Goal: Task Accomplishment & Management: Manage account settings

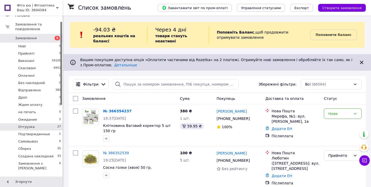
scroll to position [21, 0]
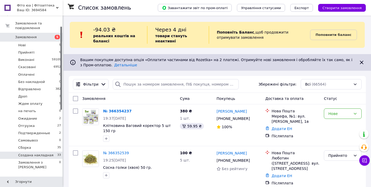
click at [28, 153] on span "Создана накладная" at bounding box center [35, 155] width 35 height 5
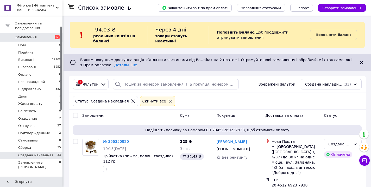
click at [75, 113] on input "checkbox" at bounding box center [75, 115] width 5 height 5
checkbox input "true"
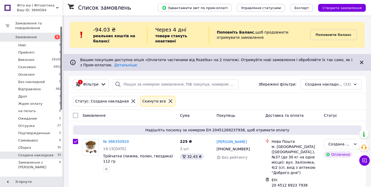
checkbox input "true"
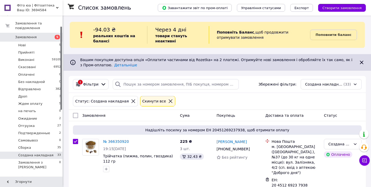
checkbox input "true"
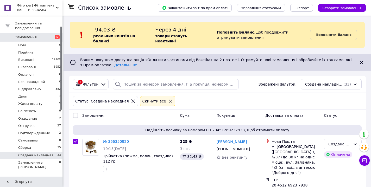
checkbox input "true"
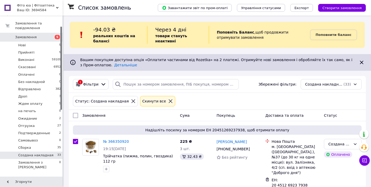
checkbox input "true"
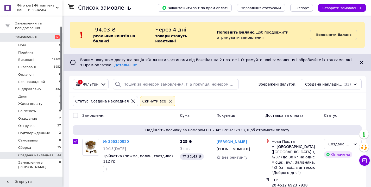
checkbox input "true"
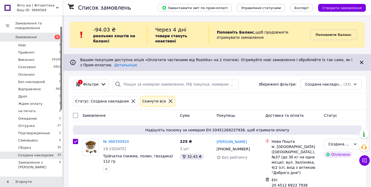
checkbox input "true"
click at [102, 116] on span "Дії для 33 замовлень" at bounding box center [98, 115] width 37 height 5
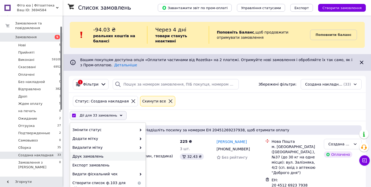
click at [104, 157] on span "Друк замовлень" at bounding box center [107, 156] width 70 height 5
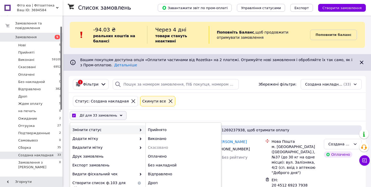
click at [35, 35] on span "Замовлення" at bounding box center [26, 37] width 22 height 5
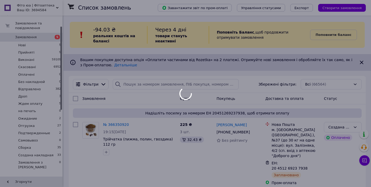
checkbox input "false"
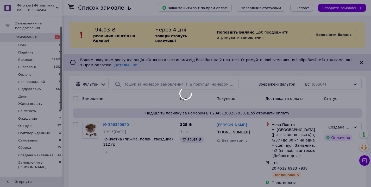
checkbox input "false"
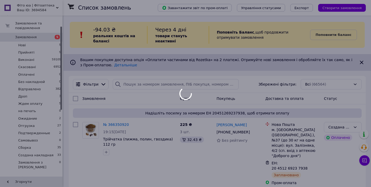
checkbox input "false"
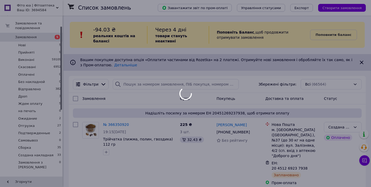
checkbox input "false"
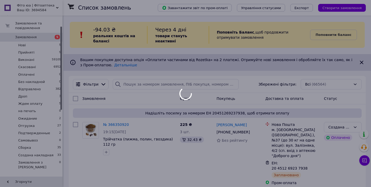
checkbox input "false"
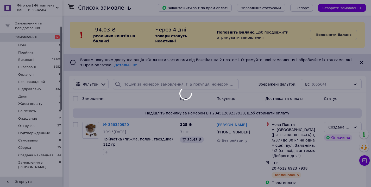
checkbox input "false"
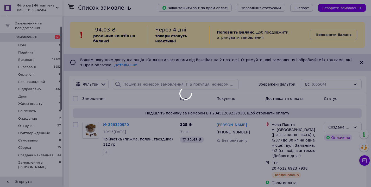
checkbox input "false"
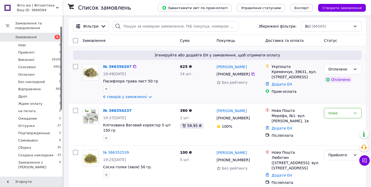
scroll to position [58, 0]
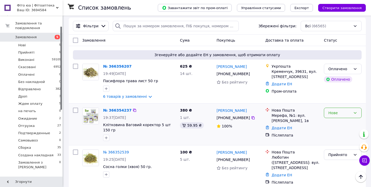
click at [343, 114] on div "Нове" at bounding box center [339, 113] width 23 height 6
click at [339, 124] on li "Прийнято" at bounding box center [342, 124] width 37 height 9
